Goal: Use online tool/utility

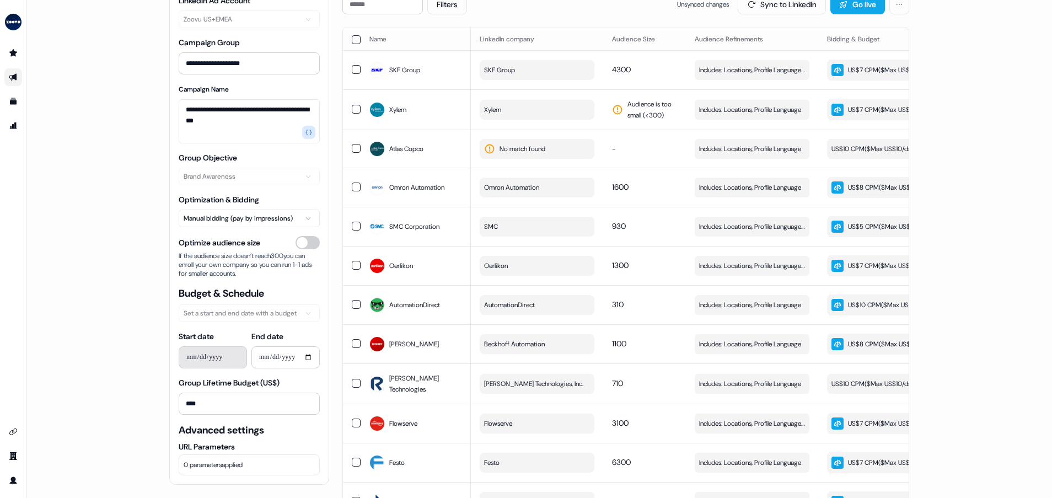
scroll to position [248, 0]
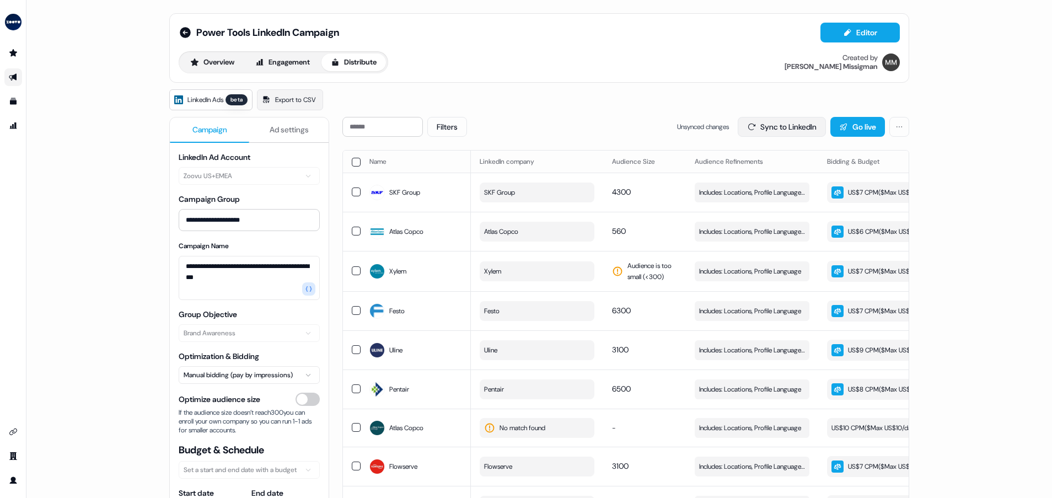
click at [807, 124] on button "Sync to LinkedIn" at bounding box center [782, 127] width 88 height 20
